Goal: Contribute content: Contribute content

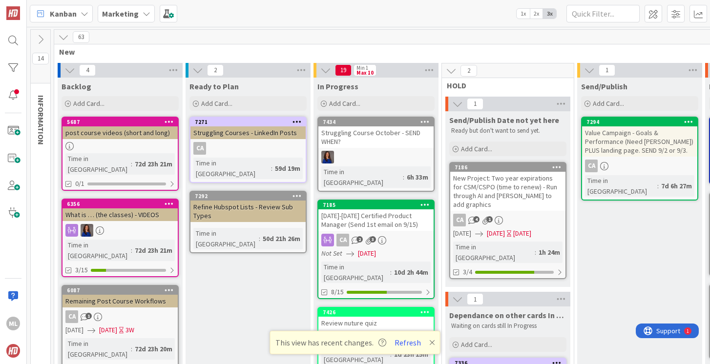
scroll to position [0, 124]
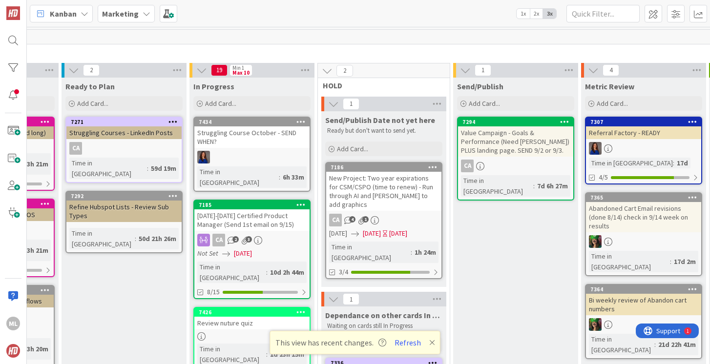
click at [213, 144] on div "Struggling Course October - SEND WHEN?" at bounding box center [251, 136] width 115 height 21
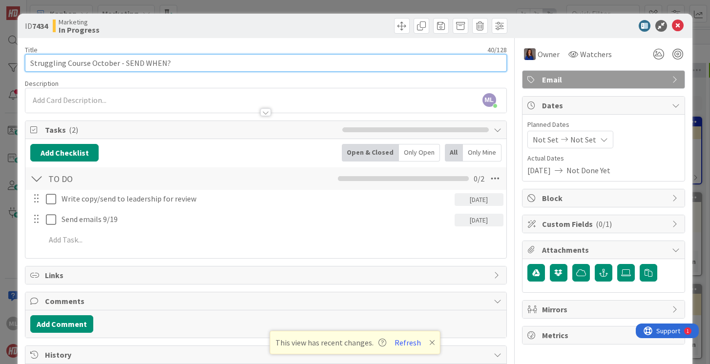
drag, startPoint x: 143, startPoint y: 64, endPoint x: 207, endPoint y: 63, distance: 64.0
click at [207, 65] on input "Struggling Course October - SEND WHEN?" at bounding box center [265, 63] width 481 height 18
type input "Struggling Course October - SEND 9/11."
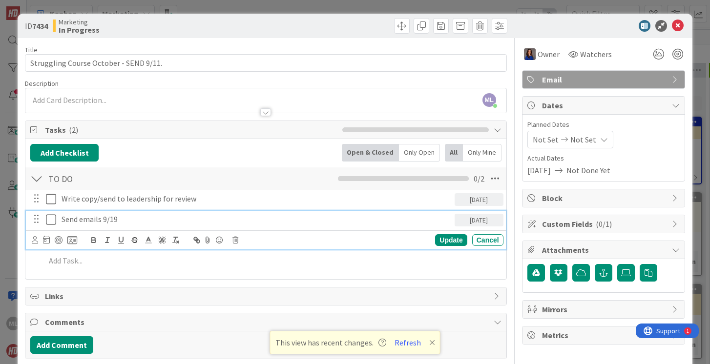
click at [75, 221] on p "Send emails 9/19" at bounding box center [256, 219] width 389 height 11
click at [120, 219] on p "Send emails 9/19" at bounding box center [256, 219] width 389 height 11
click at [450, 240] on div "Update" at bounding box center [451, 240] width 32 height 12
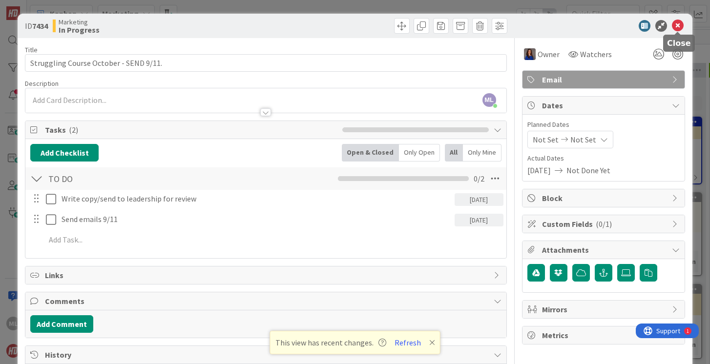
click at [675, 25] on icon at bounding box center [678, 26] width 12 height 12
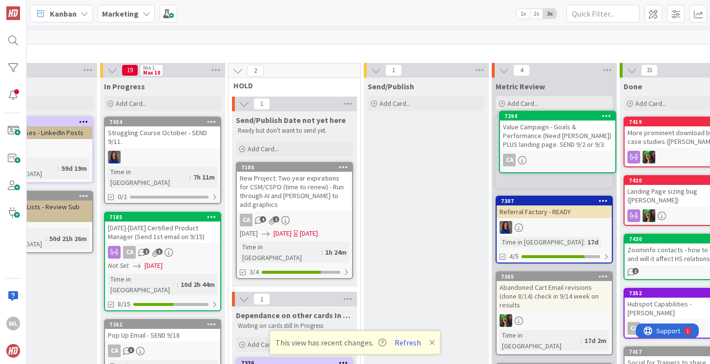
scroll to position [0, 218]
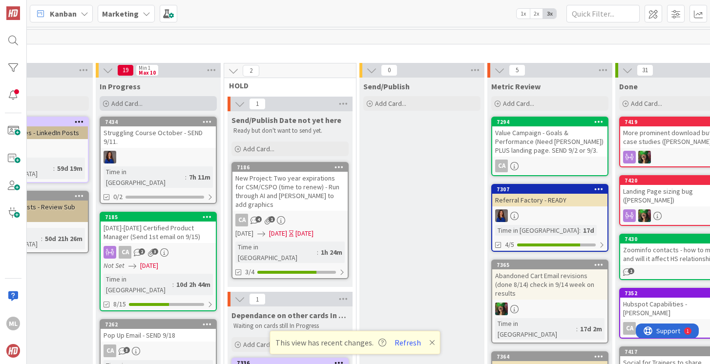
click at [138, 103] on span "Add Card..." at bounding box center [126, 103] width 31 height 9
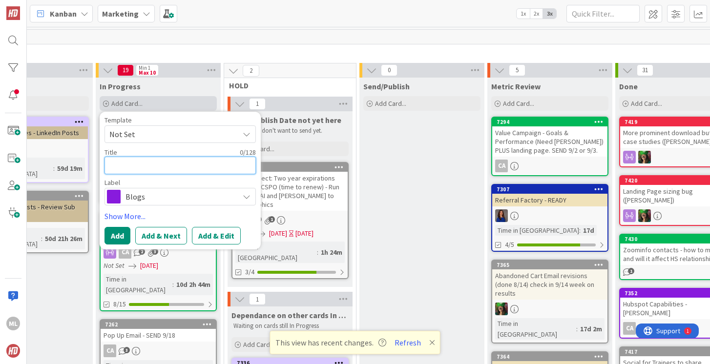
type textarea "V"
type textarea "x"
type textarea "Va"
type textarea "x"
type textarea "Val"
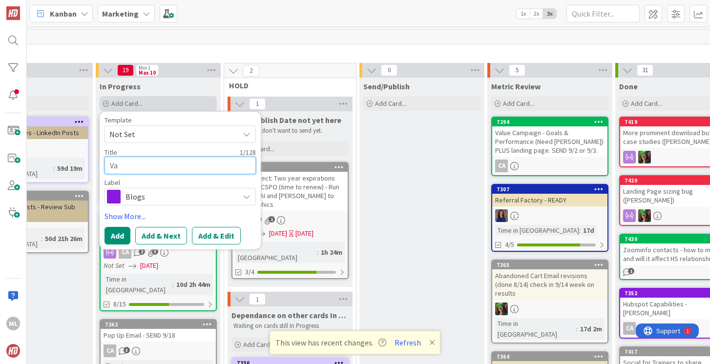
type textarea "x"
type textarea "Valu"
type textarea "x"
type textarea "Value"
type textarea "x"
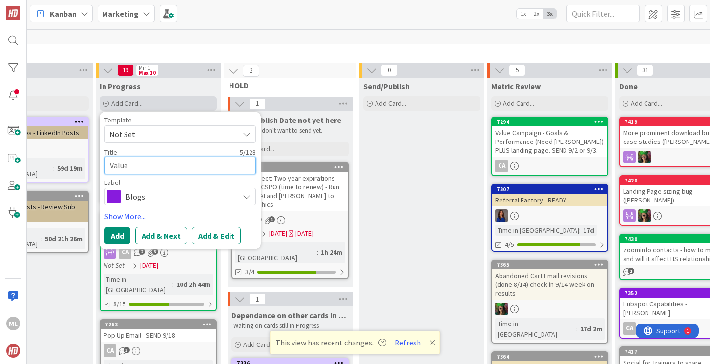
type textarea "Value"
type textarea "x"
type textarea "Value C"
type textarea "x"
type textarea "Value Ca"
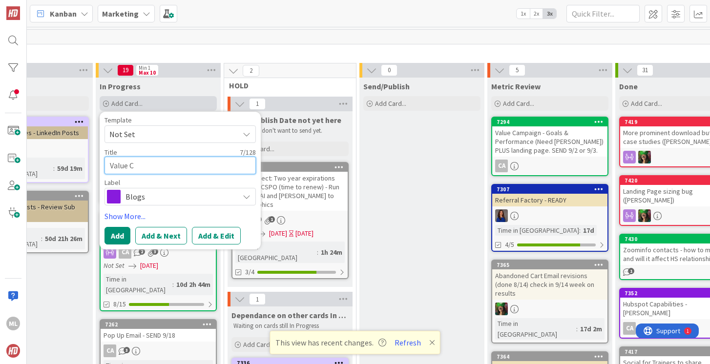
type textarea "x"
type textarea "Value Cam"
type textarea "x"
type textarea "Value Camp"
type textarea "x"
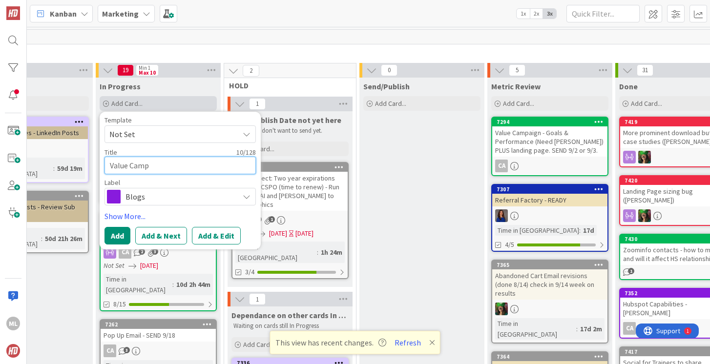
type textarea "Value [PERSON_NAME]"
type textarea "x"
type textarea "Value Campai"
type textarea "x"
type textarea "Value Campaig"
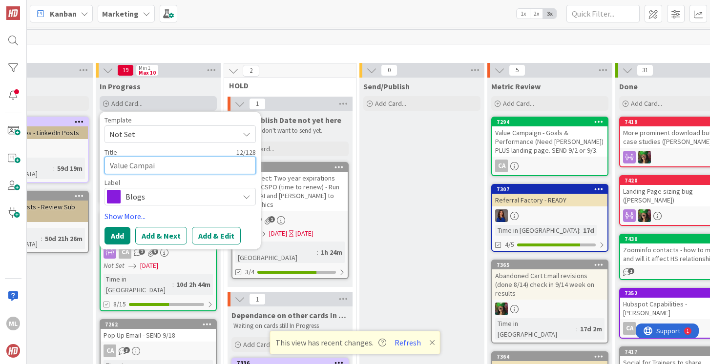
type textarea "x"
type textarea "Value Campaign"
type textarea "x"
type textarea "Value Campaign"
type textarea "x"
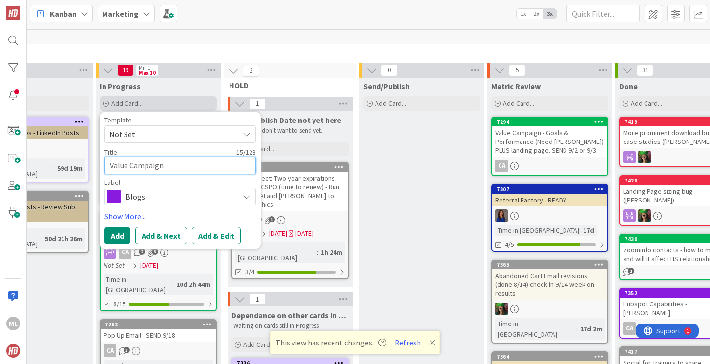
type textarea "Value Campaign o"
type textarea "x"
type textarea "Value Campaign oc"
type textarea "x"
type textarea "Value Campaign oct"
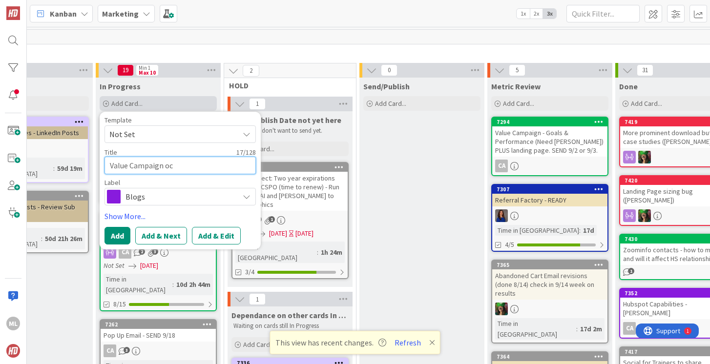
type textarea "x"
type textarea "Value Campaign octo"
type textarea "x"
type textarea "Value Campaign octob"
type textarea "x"
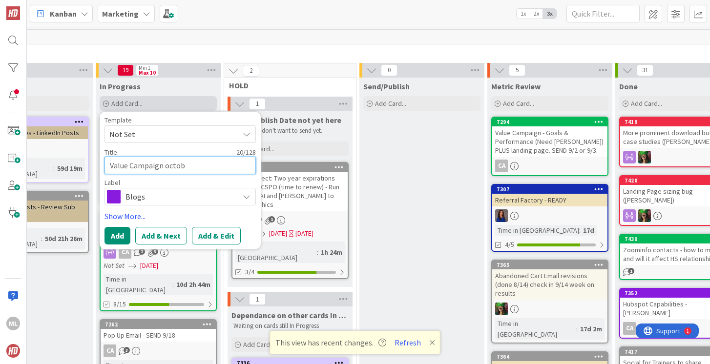
type textarea "Value Campaign octobe"
type textarea "x"
type textarea "Value Campaign october"
type textarea "x"
type textarea "Value Campaign october"
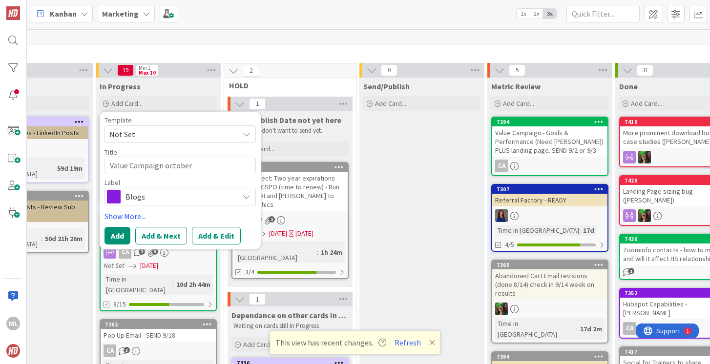
click at [136, 196] on span "Blogs" at bounding box center [179, 197] width 108 height 14
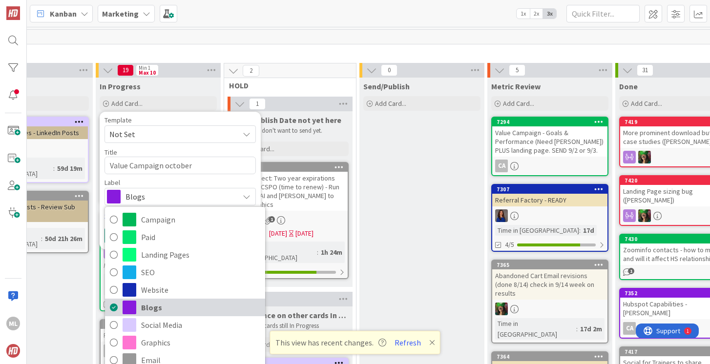
scroll to position [0, 0]
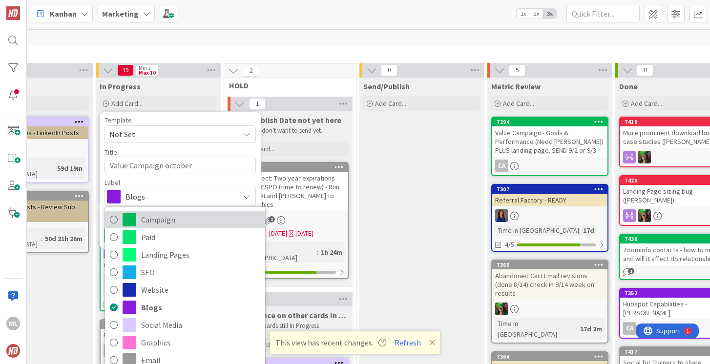
click at [113, 219] on icon at bounding box center [114, 219] width 8 height 15
type textarea "x"
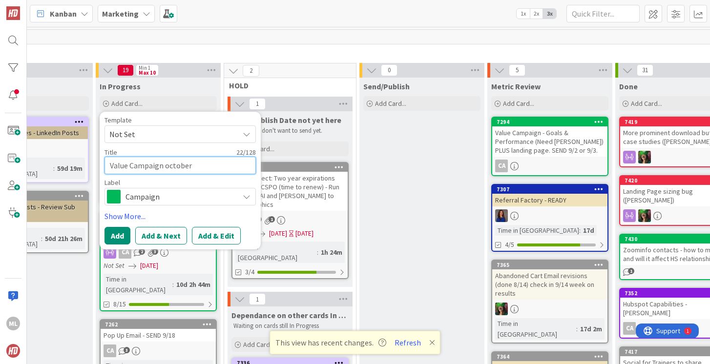
click at [197, 166] on textarea "Value Campaign october" at bounding box center [179, 166] width 151 height 18
type textarea "Value Campaign october"
type textarea "x"
type textarea "Value Campaign october -"
type textarea "x"
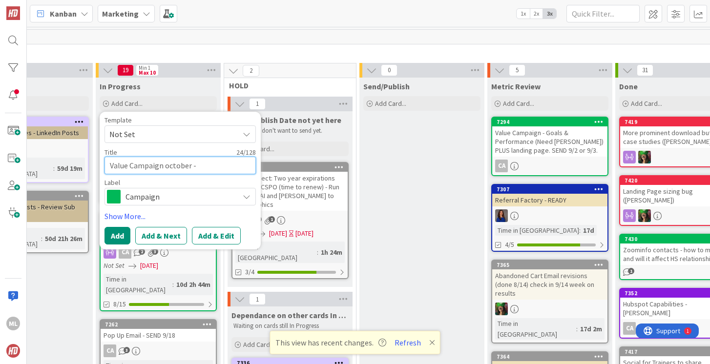
type textarea "Value Campaign october -"
type textarea "x"
type textarea "Value Campaign october - n"
type textarea "x"
type textarea "Value Campaign october - ne"
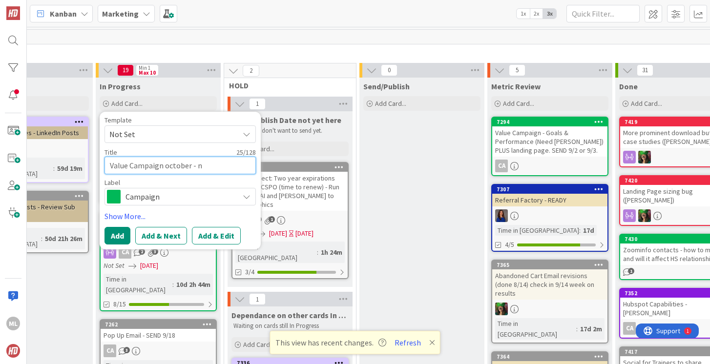
type textarea "x"
type textarea "Value Campaign october - nee"
type textarea "x"
type textarea "Value Campaign october - need"
type textarea "x"
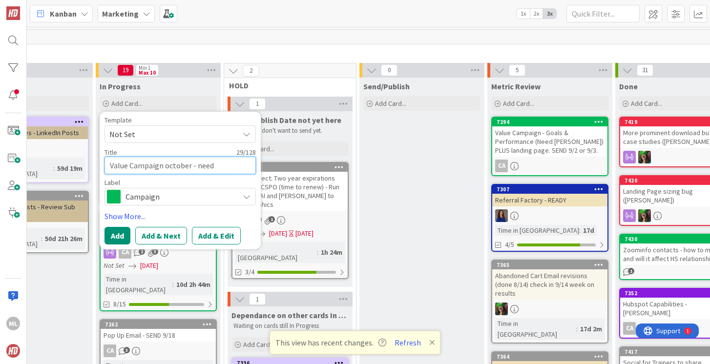
type textarea "Value Campaign october - need"
type textarea "x"
type textarea "Value Campaign october - need t"
type textarea "x"
type textarea "Value Campaign october - need to"
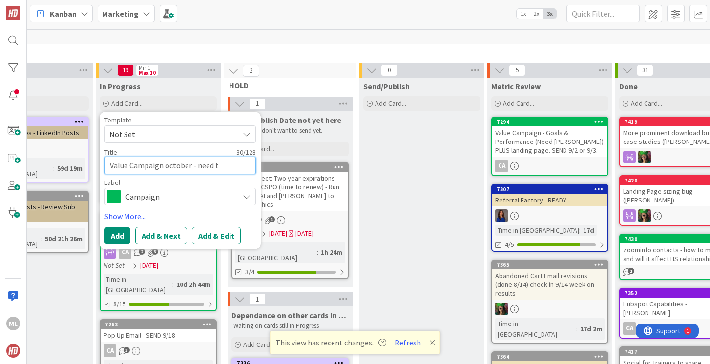
type textarea "x"
type textarea "Value Campaign october - need top"
type textarea "x"
type textarea "Value Campaign october - need topi"
type textarea "x"
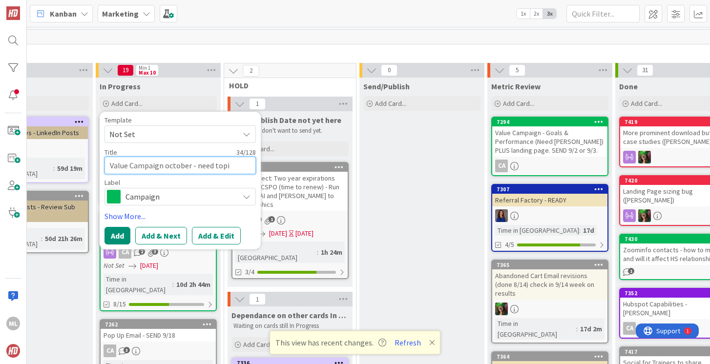
type textarea "Value Campaign october - need topic"
type textarea "x"
type textarea "Value Campaign october - need topic"
type textarea "x"
type textarea "Value Campaign october - need topic t"
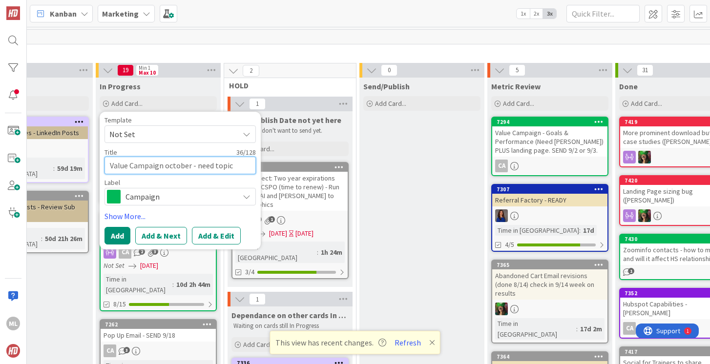
type textarea "x"
type textarea "Value Campaign october - need topic th"
type textarea "x"
type textarea "Value Campaign october - need topic thi"
type textarea "x"
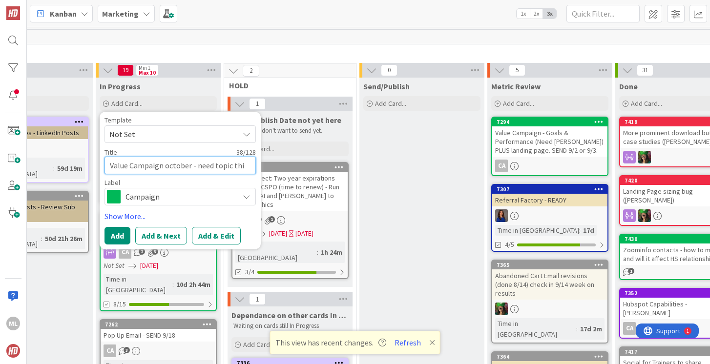
type textarea "Value Campaign october - need topic thin"
type textarea "x"
type textarea "Value Campaign october - need topic think"
type textarea "x"
type textarea "Value Campaign october - need topic thinki"
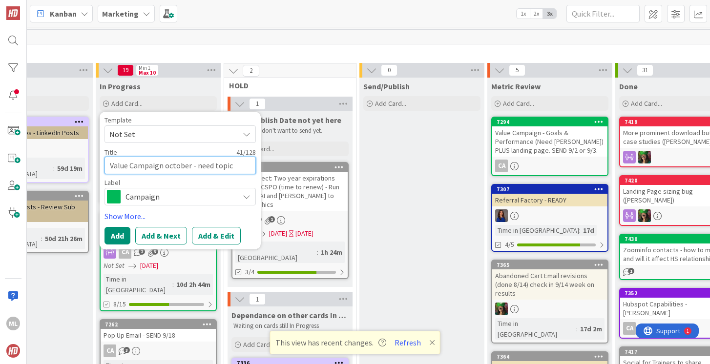
type textarea "x"
type textarea "Value Campaign october - need topic thinkin"
type textarea "x"
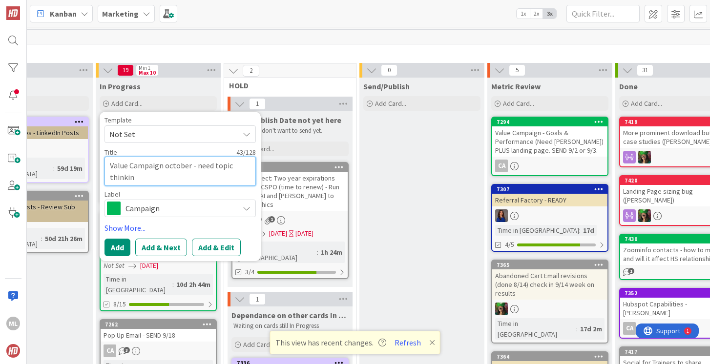
type textarea "Value Campaign october - need topic thinking"
type textarea "x"
type textarea "Value Campaign october - need topic thinking"
type textarea "x"
type textarea "Value Campaign october - need topic thinking i"
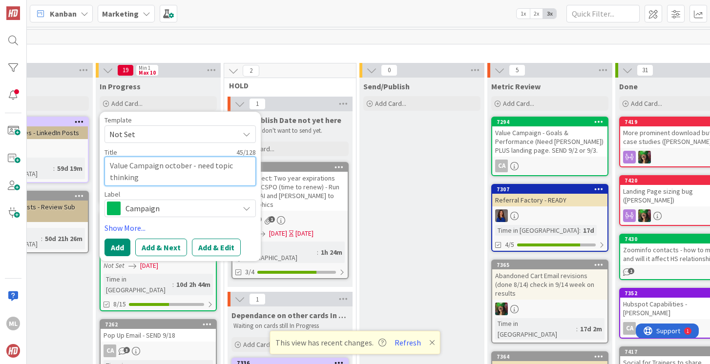
type textarea "x"
type textarea "Value Campaign october - need topic thinking in"
type textarea "x"
type textarea "Value Campaign october - need topic thinking inf"
type textarea "x"
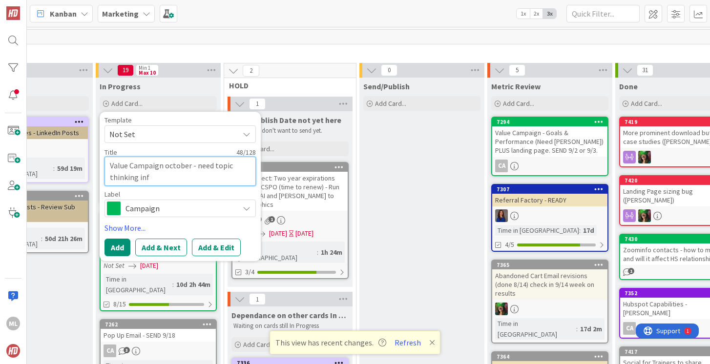
type textarea "Value Campaign october - need topic thinking info"
type textarea "x"
type textarea "Value Campaign october - need topic thinking infog"
type textarea "x"
type textarea "Value Campaign october - need topic thinking infogr"
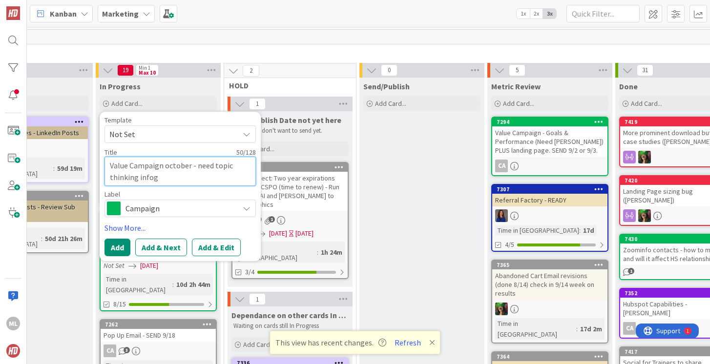
type textarea "x"
type textarea "Value Campaign october - need topic thinking infogra"
type textarea "x"
type textarea "Value Campaign october - need topic thinking infograp"
type textarea "x"
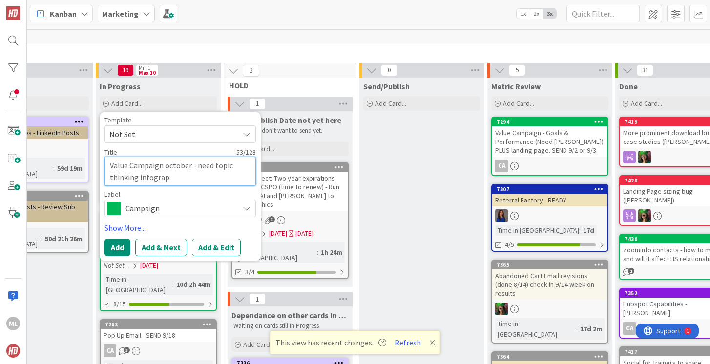
type textarea "Value Campaign october - need topic thinking infograph"
type textarea "x"
type textarea "Value Campaign october - need topic thinking infographi"
type textarea "x"
type textarea "Value Campaign october - need topic thinking infographic"
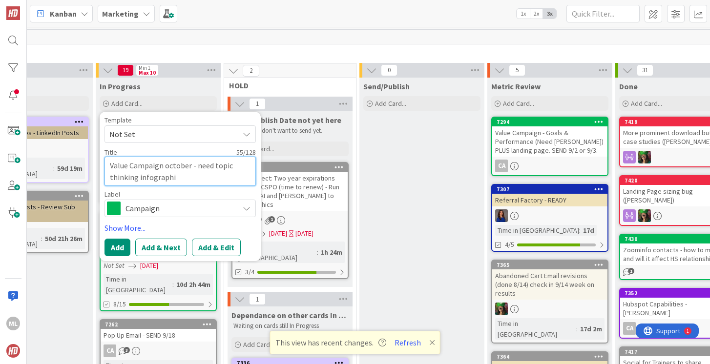
type textarea "x"
type textarea "Value Campaign october - need topic thinking infographic"
click at [117, 246] on button "Add" at bounding box center [117, 248] width 26 height 18
type textarea "x"
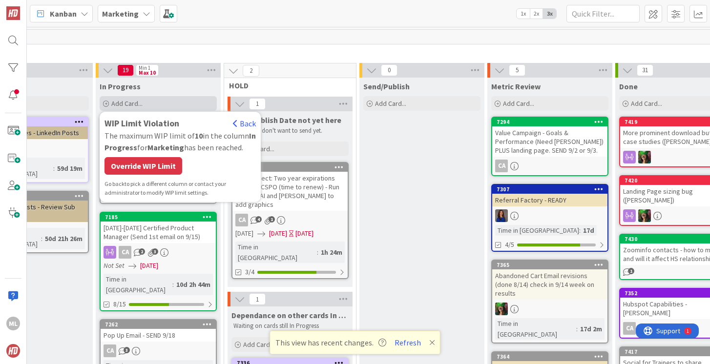
click at [162, 103] on div "Add Card..." at bounding box center [158, 103] width 117 height 15
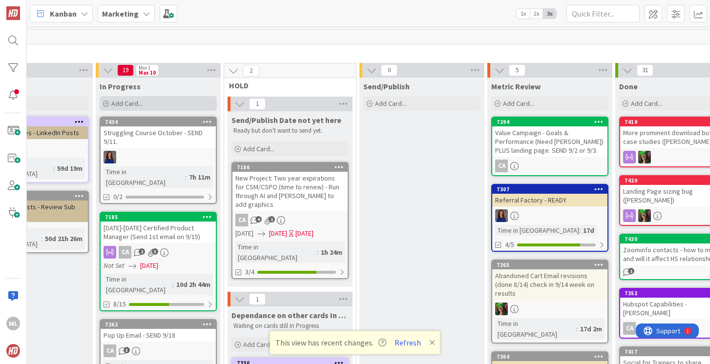
click at [152, 105] on div "Add Card..." at bounding box center [158, 103] width 117 height 15
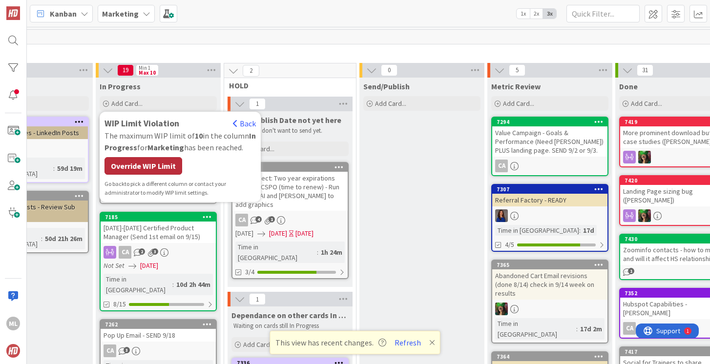
click at [130, 166] on div "Override WIP Limit" at bounding box center [143, 166] width 78 height 18
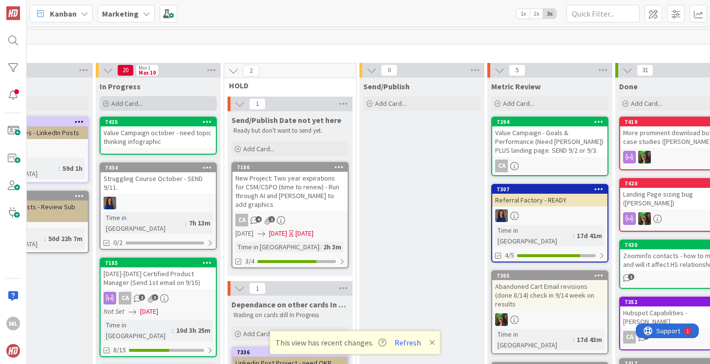
click at [134, 102] on span "Add Card..." at bounding box center [126, 103] width 31 height 9
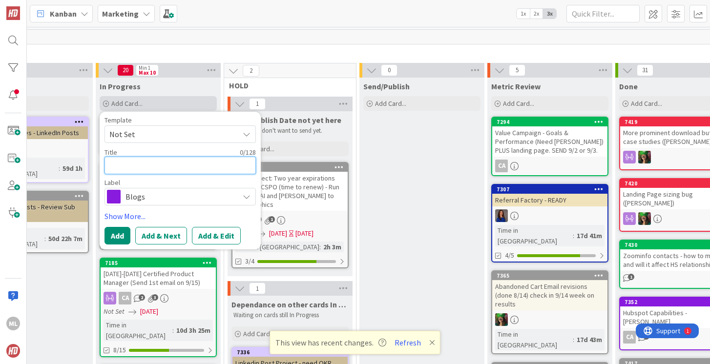
type textarea "S"
type textarea "x"
type textarea "Se"
type textarea "x"
type textarea "Sep"
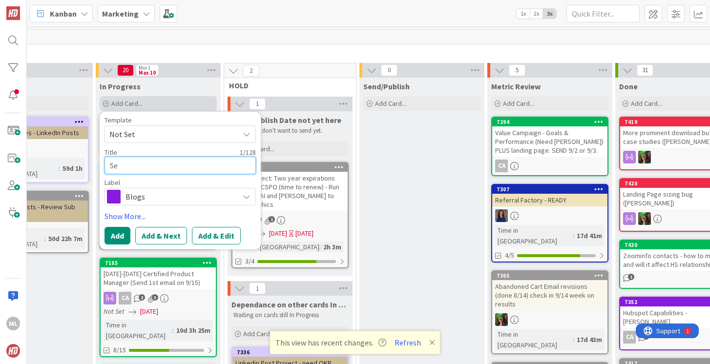
type textarea "x"
type textarea "Sept"
type textarea "x"
type textarea "Septe"
type textarea "x"
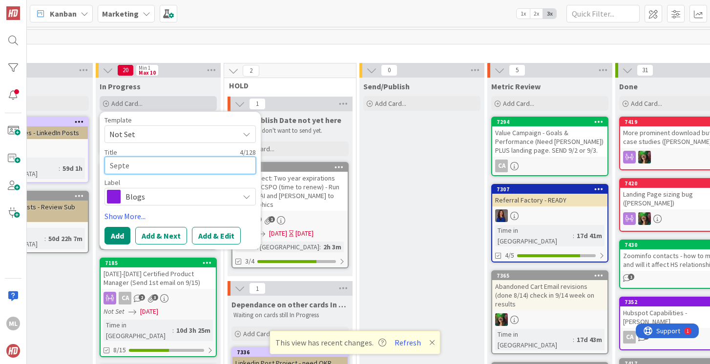
type textarea "Septem"
type textarea "x"
type textarea "Septemb"
type textarea "x"
type textarea "Septembe"
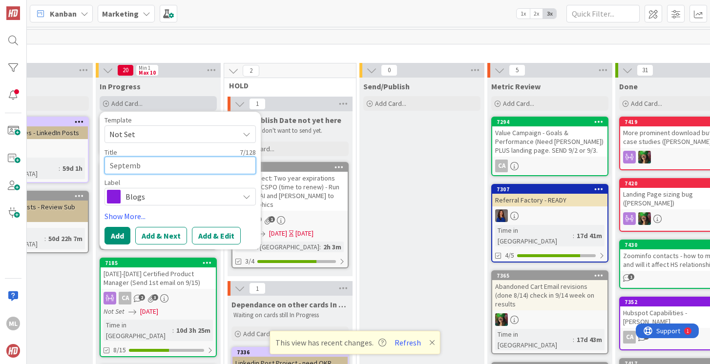
type textarea "x"
type textarea "September"
type textarea "x"
type textarea "September"
type textarea "x"
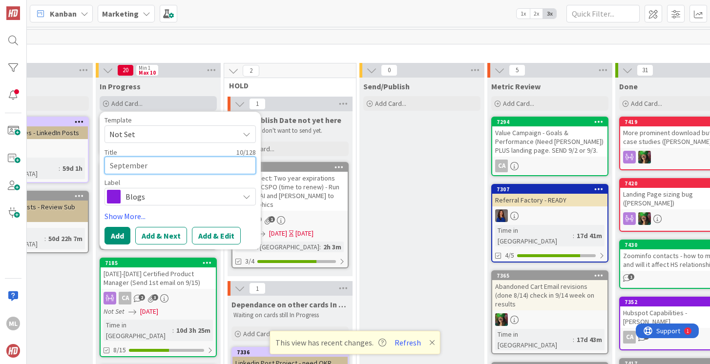
type textarea "September S"
type textarea "x"
type textarea "September So"
type textarea "x"
type textarea "September Soc"
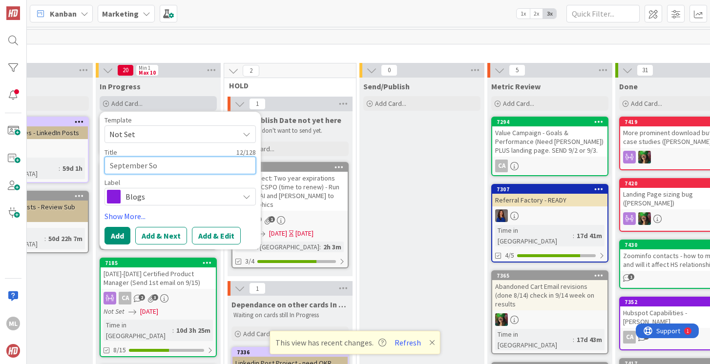
type textarea "x"
type textarea "September Soci"
type textarea "x"
type textarea "September [PERSON_NAME]"
type textarea "x"
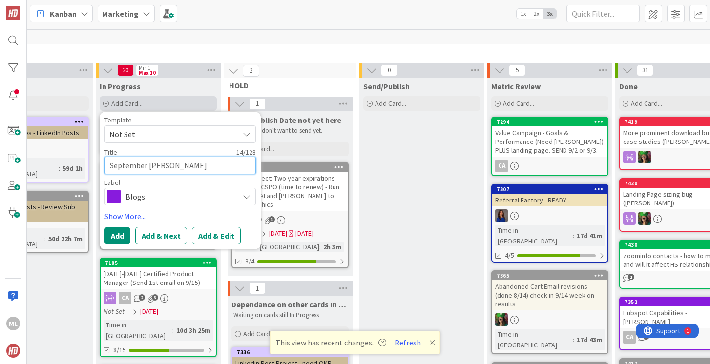
type textarea "September Social"
type textarea "x"
type textarea "September Social"
type textarea "x"
type textarea "September Social -"
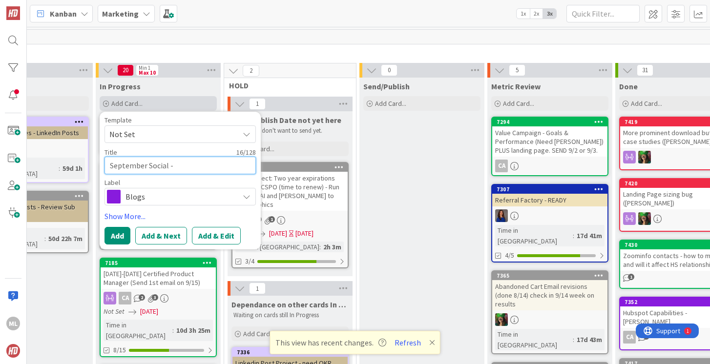
type textarea "x"
type textarea "September Social -"
type textarea "x"
type textarea "September Social - L"
type textarea "x"
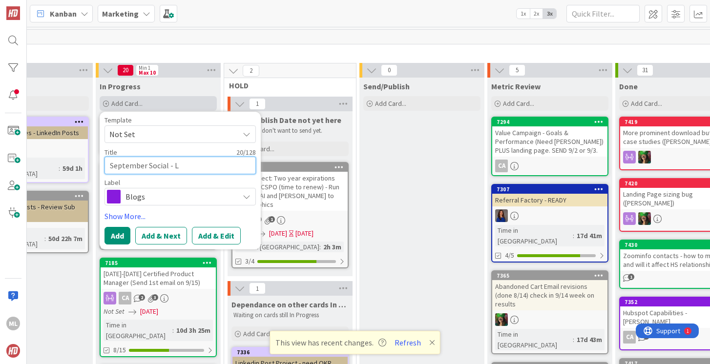
type textarea "September Social - Li"
type textarea "x"
type textarea "September Social - Lin"
type textarea "x"
type textarea "September Social - Link"
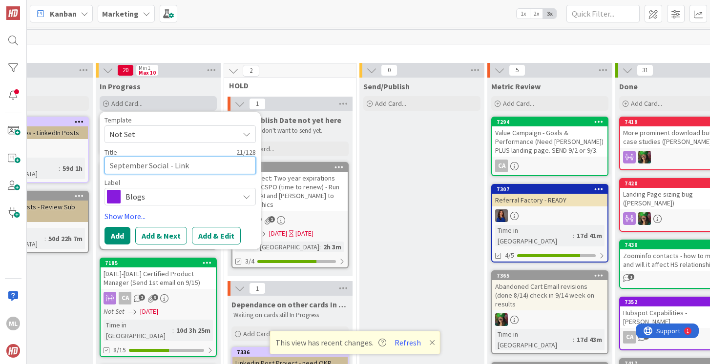
type textarea "x"
type textarea "September Social - [PERSON_NAME]"
type textarea "x"
type textarea "September Social - Linked"
type textarea "x"
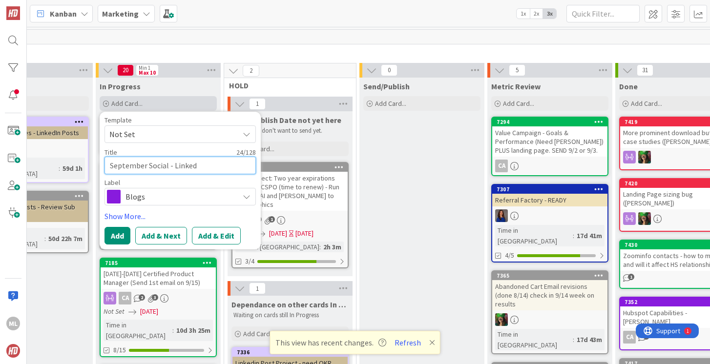
type textarea "September Social - Linkedi"
type textarea "x"
type textarea "September Social - Linkedin"
type textarea "x"
type textarea "September Social - Linkedi"
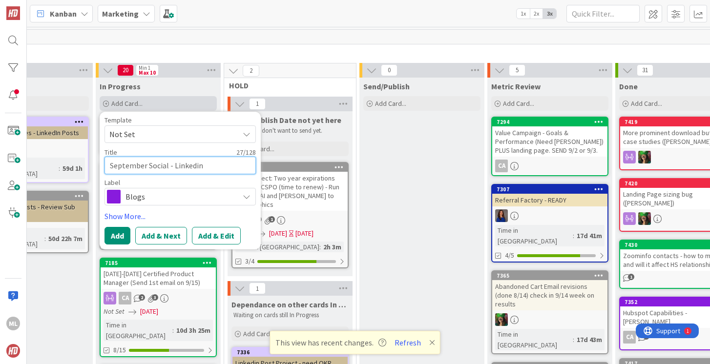
type textarea "x"
type textarea "September Social - Linked"
type textarea "x"
type textarea "September Social - [PERSON_NAME]"
type textarea "x"
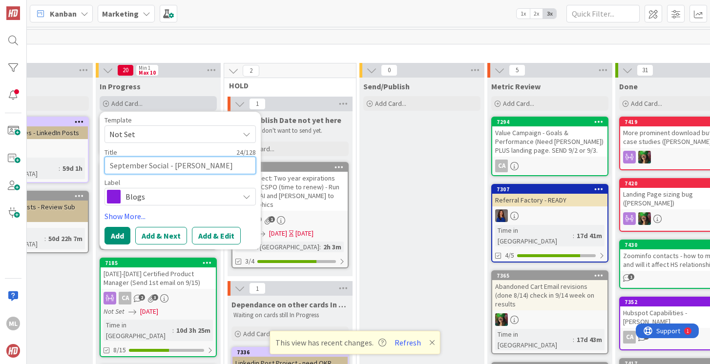
type textarea "September Social - Link"
type textarea "x"
type textarea "September Social - Lin"
type textarea "x"
type textarea "September Social - Li"
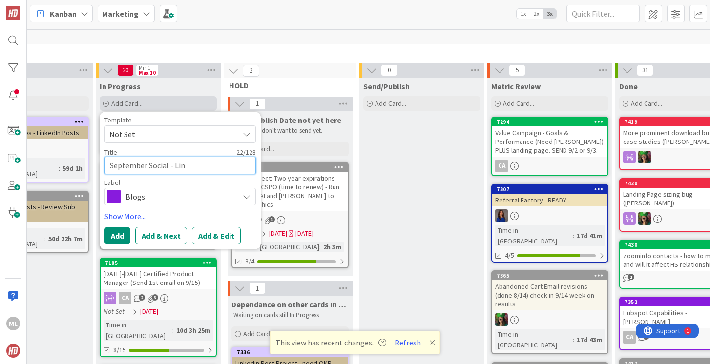
type textarea "x"
type textarea "September Social - L"
type textarea "x"
type textarea "September Social -"
type textarea "x"
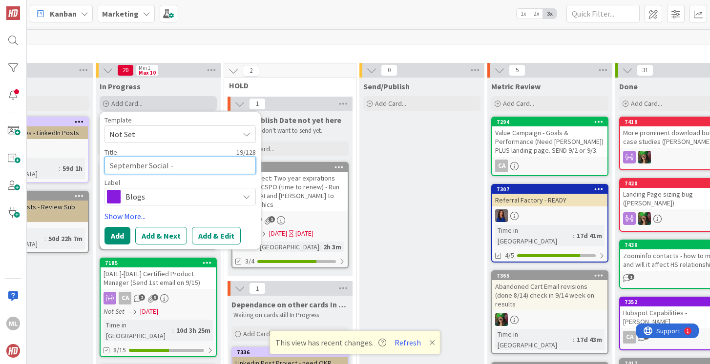
type textarea "September Social - S"
type textarea "x"
type textarea "September Social - Sa"
type textarea "x"
type textarea "September Social - Sav"
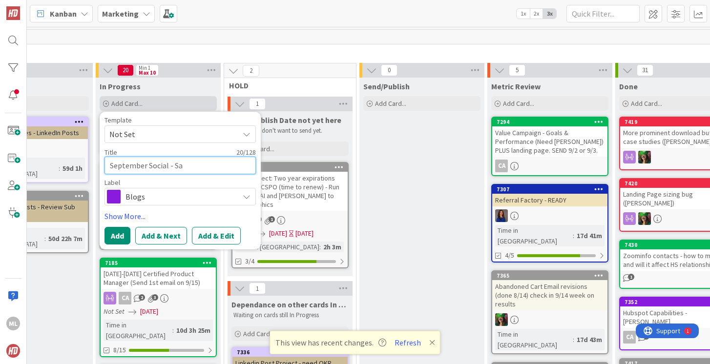
type textarea "x"
type textarea "September Social - Sava"
type textarea "x"
type textarea "September Social - Savan"
type textarea "x"
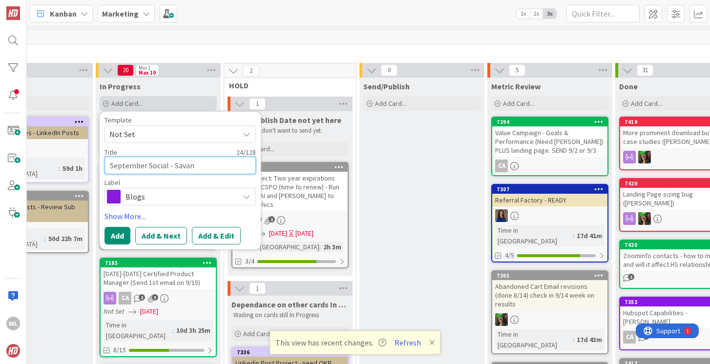
type textarea "September Social - Savann"
type textarea "x"
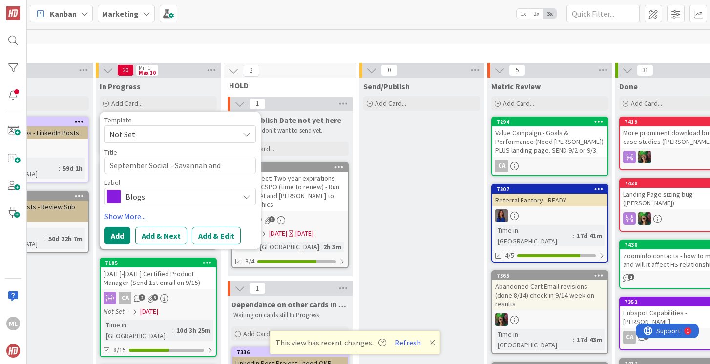
click at [134, 196] on span "Blogs" at bounding box center [179, 197] width 108 height 14
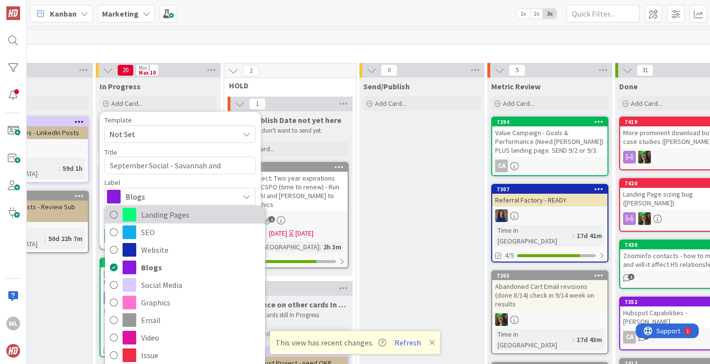
scroll to position [43, 0]
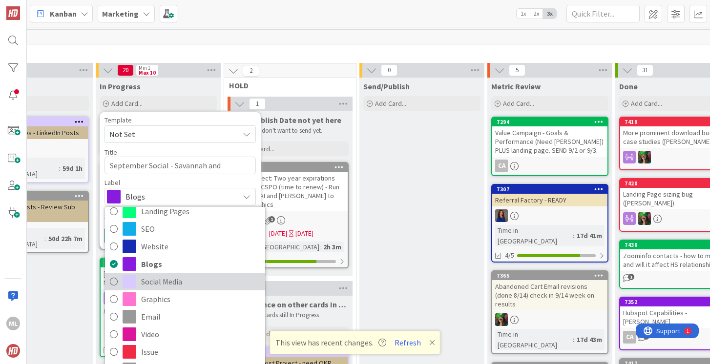
click at [114, 281] on icon at bounding box center [114, 281] width 8 height 15
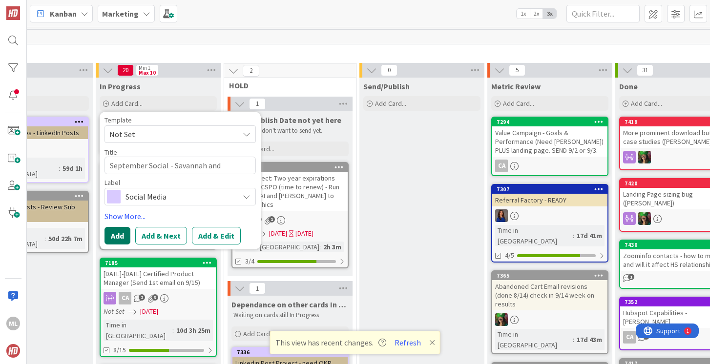
click at [114, 236] on button "Add" at bounding box center [117, 236] width 26 height 18
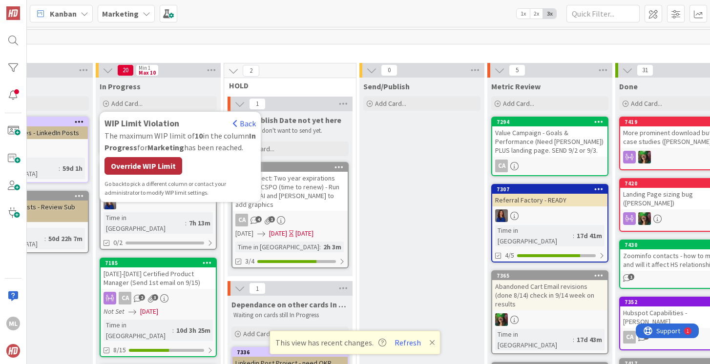
click at [146, 165] on div "Override WIP Limit" at bounding box center [143, 166] width 78 height 18
